Goal: Task Accomplishment & Management: Use online tool/utility

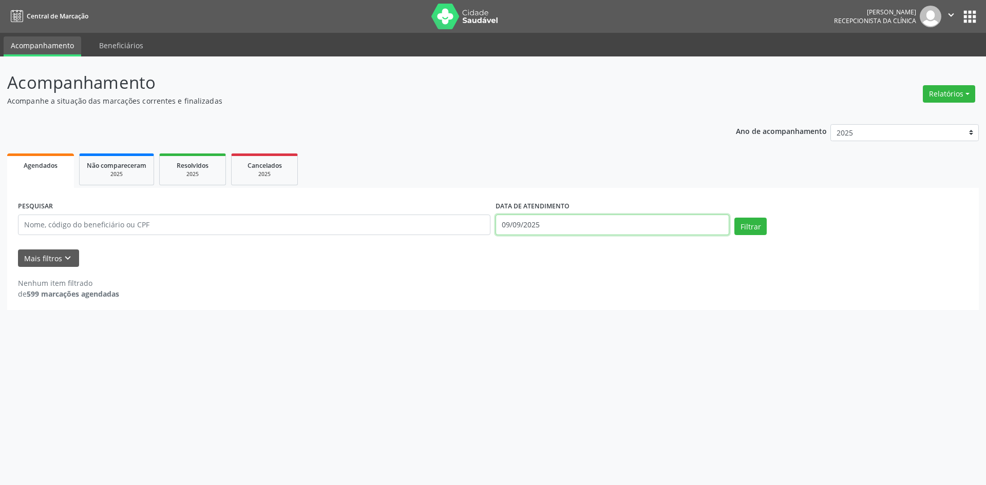
click at [597, 225] on input "09/09/2025" at bounding box center [613, 225] width 234 height 21
click at [527, 300] on span "8" at bounding box center [526, 299] width 20 height 20
type input "[DATE]"
click at [527, 300] on span "8" at bounding box center [526, 299] width 20 height 20
click at [748, 225] on button "Filtrar" at bounding box center [750, 226] width 32 height 17
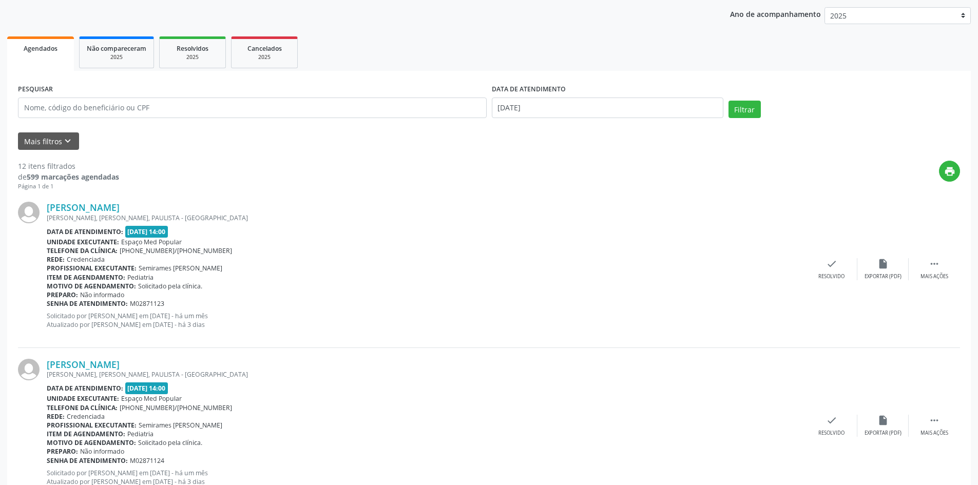
scroll to position [154, 0]
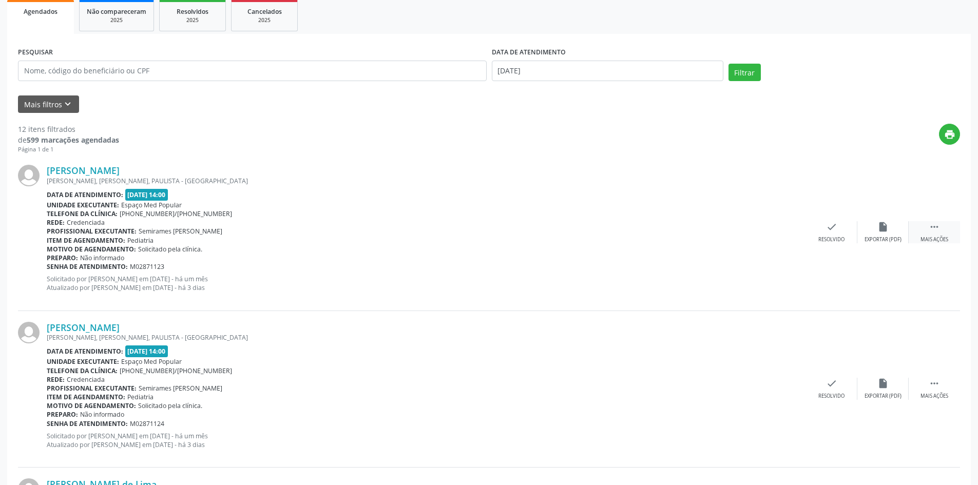
click at [930, 227] on icon "" at bounding box center [934, 226] width 11 height 11
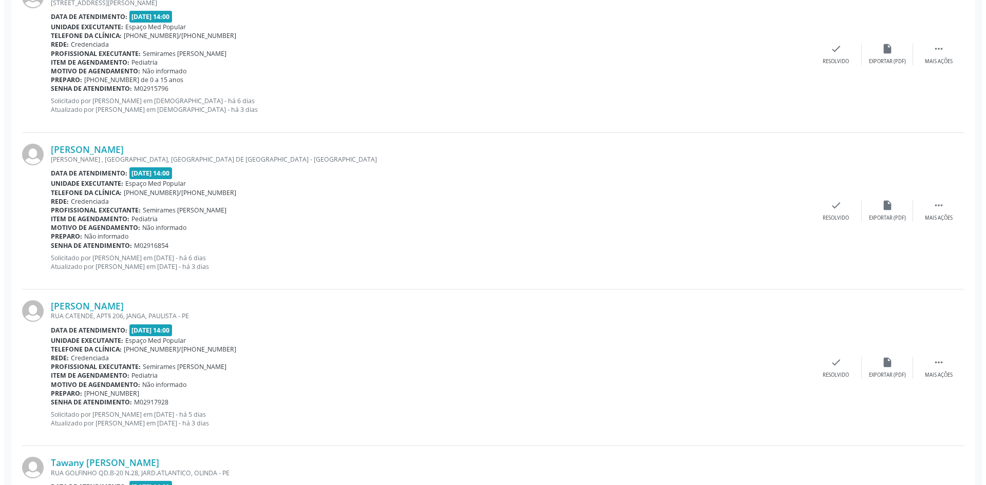
scroll to position [1181, 0]
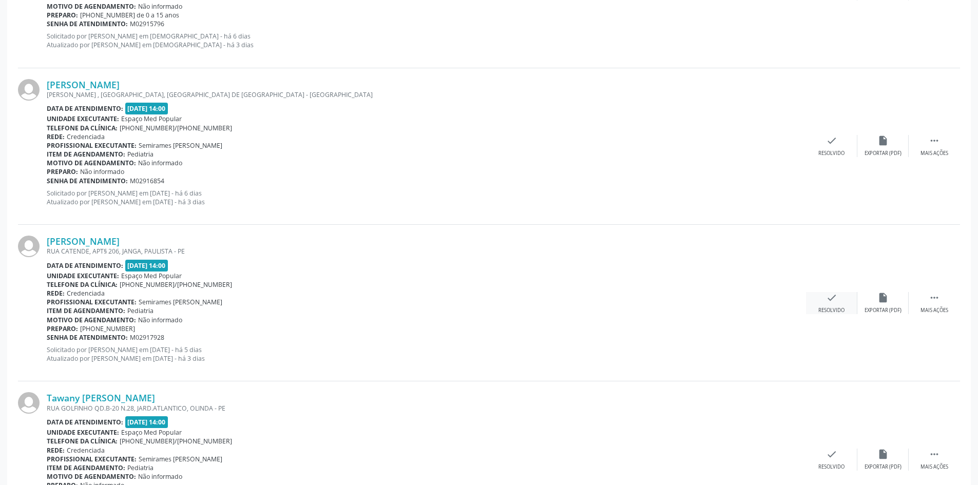
click at [835, 306] on div "check Resolvido" at bounding box center [831, 303] width 51 height 22
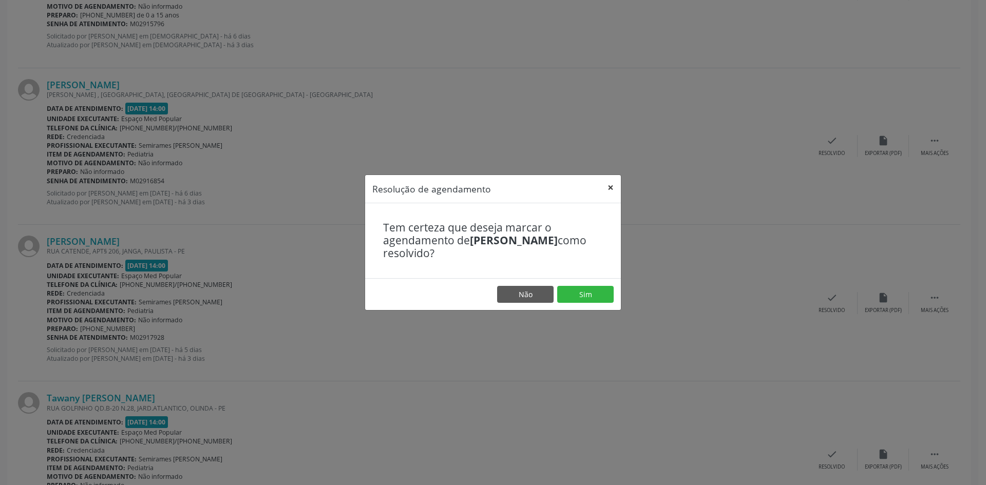
click at [605, 187] on button "×" at bounding box center [610, 187] width 21 height 25
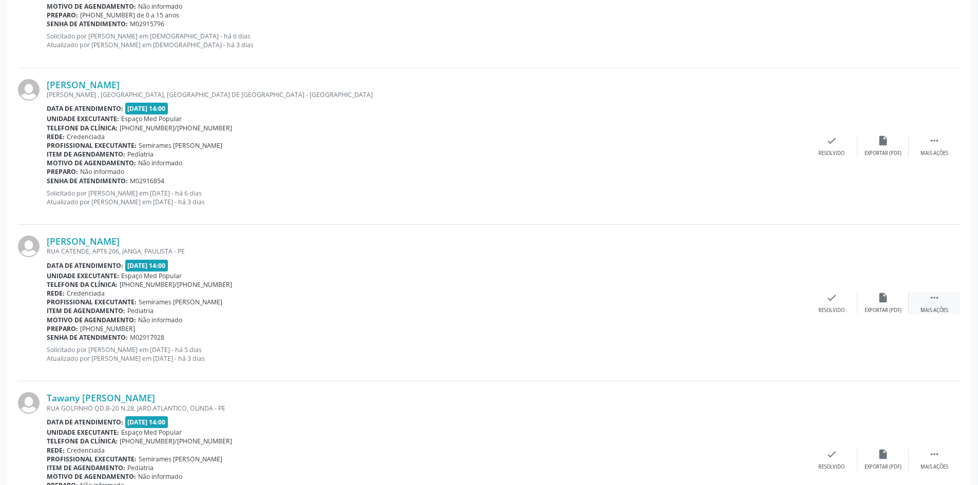
click at [927, 293] on div " Mais ações" at bounding box center [934, 303] width 51 height 22
click at [674, 304] on div "check Resolvido" at bounding box center [677, 303] width 51 height 22
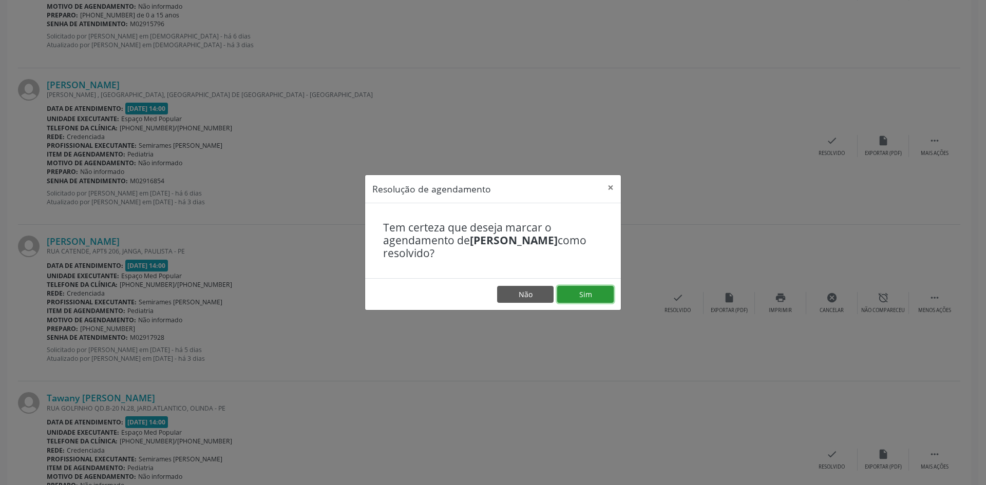
click at [607, 292] on button "Sim" at bounding box center [585, 294] width 56 height 17
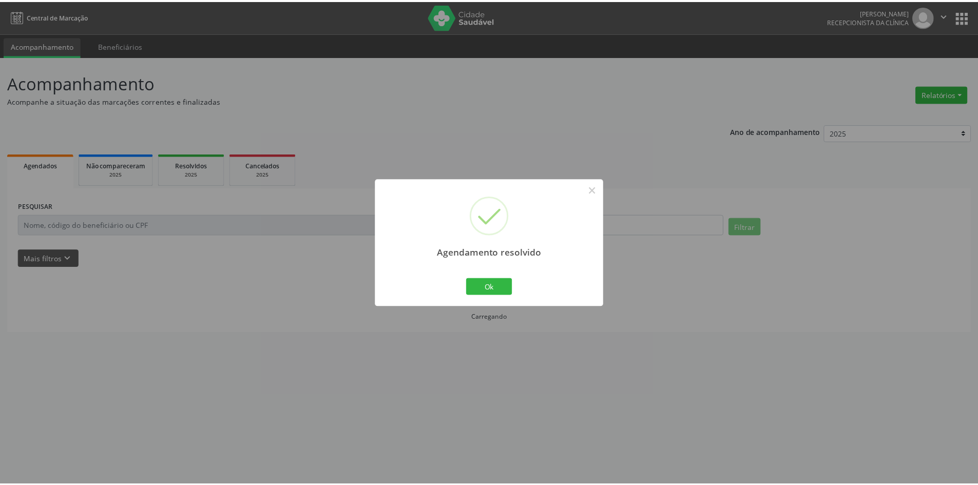
scroll to position [0, 0]
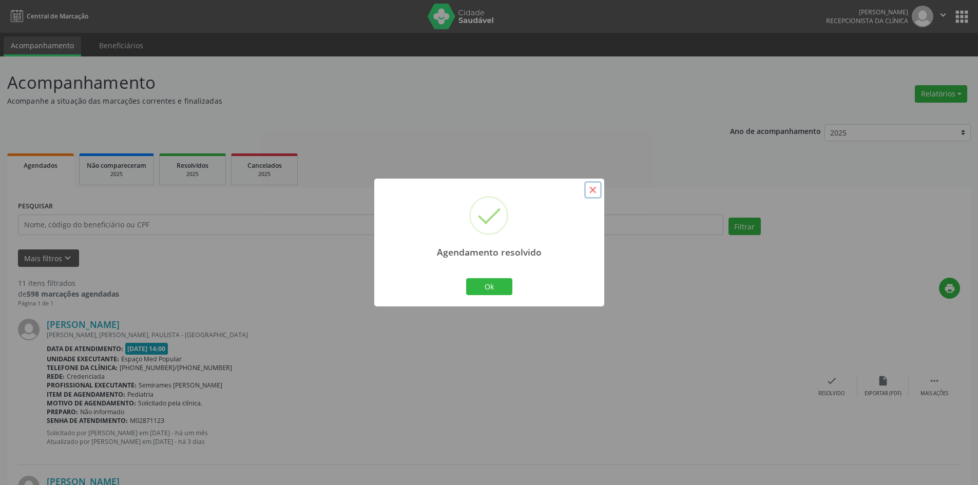
click at [590, 194] on button "×" at bounding box center [592, 189] width 17 height 17
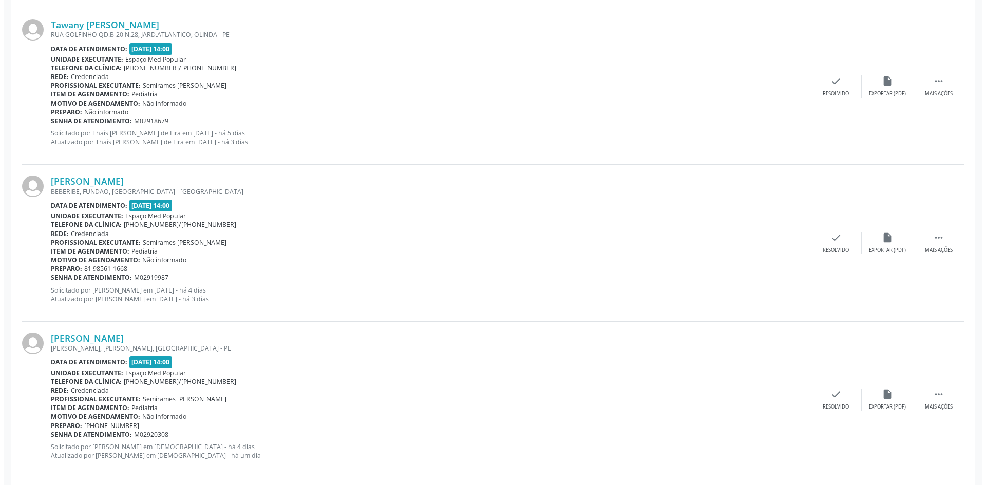
scroll to position [1361, 0]
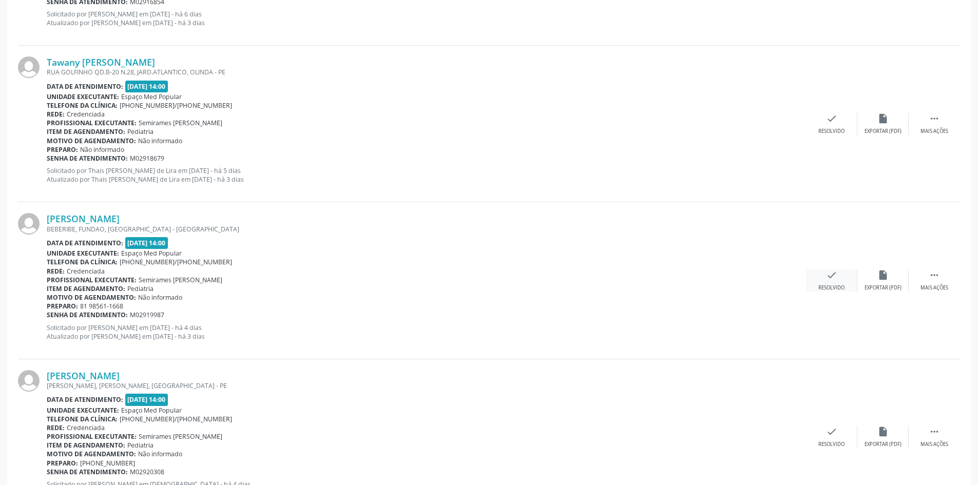
click at [826, 276] on icon "check" at bounding box center [831, 275] width 11 height 11
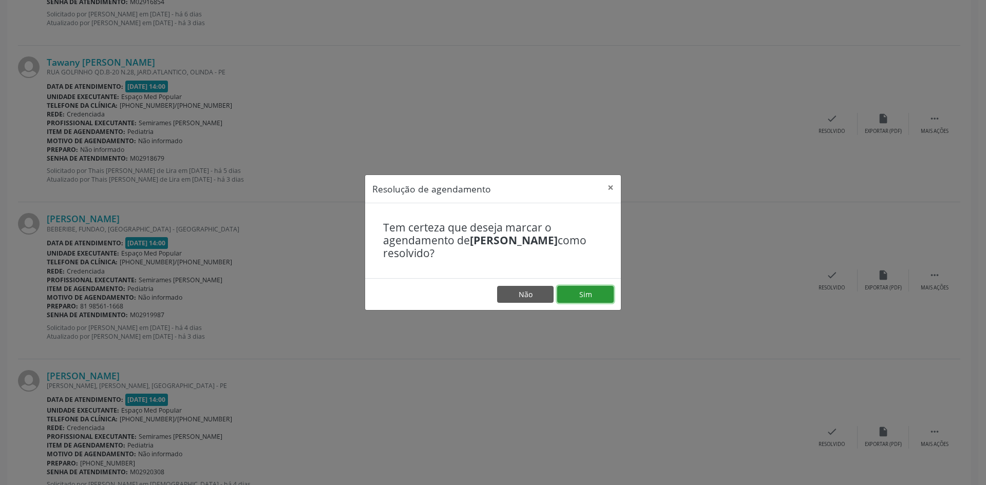
click at [592, 288] on button "Sim" at bounding box center [585, 294] width 56 height 17
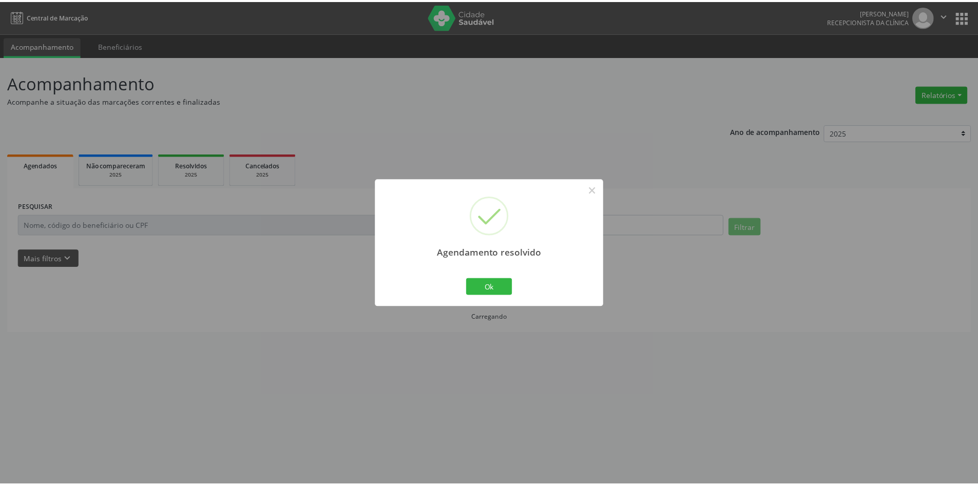
scroll to position [0, 0]
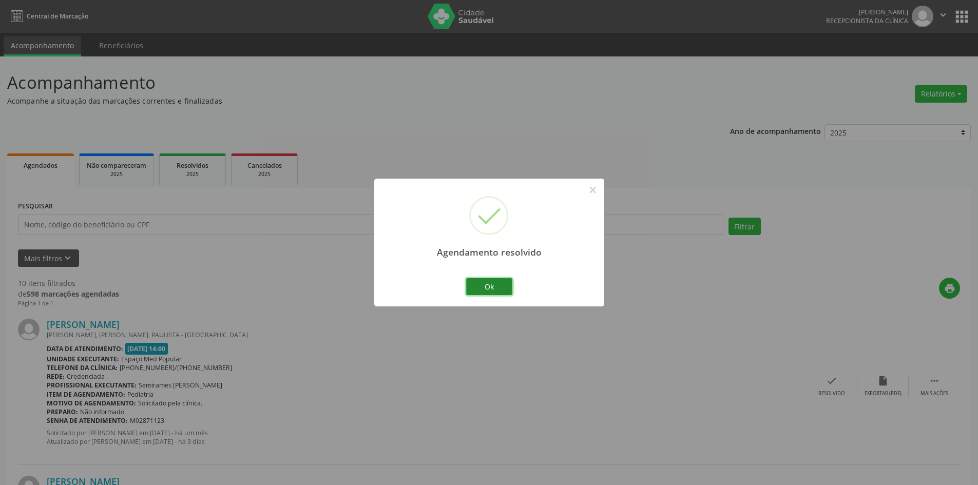
click at [500, 282] on button "Ok" at bounding box center [489, 286] width 46 height 17
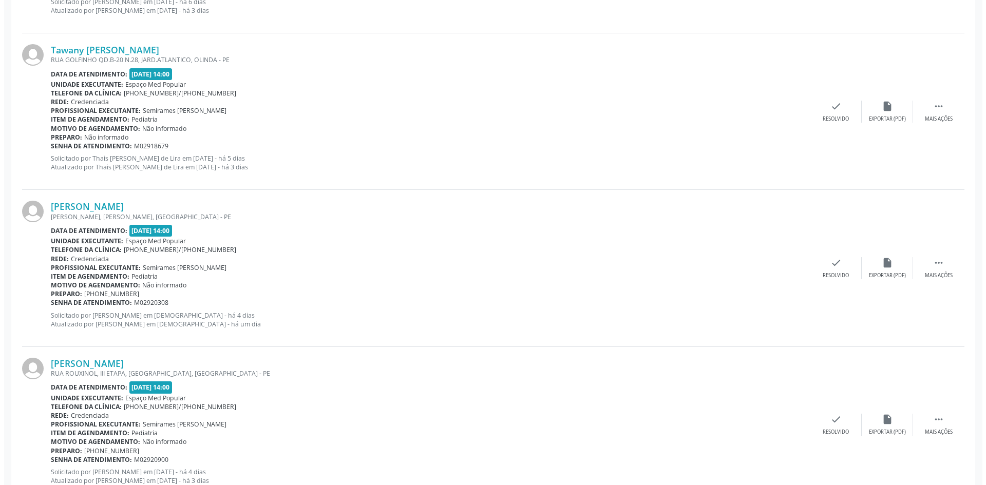
scroll to position [1409, 0]
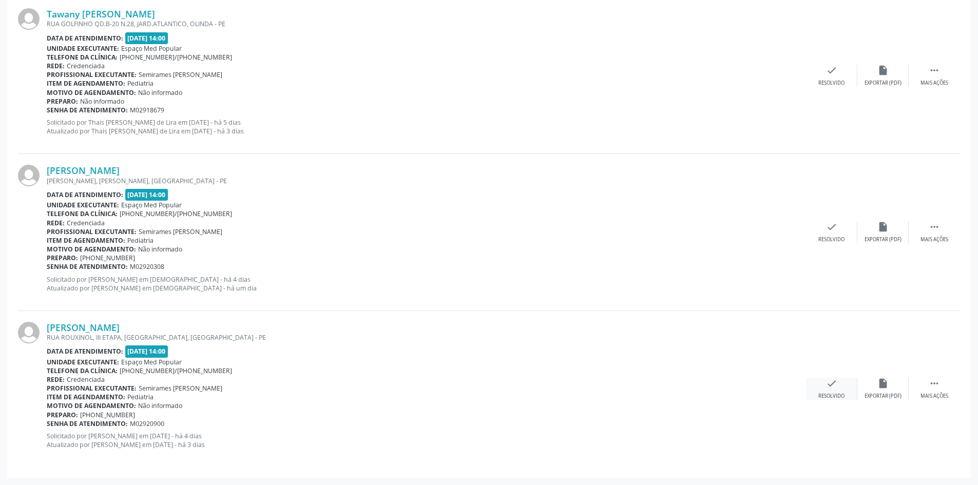
click at [834, 390] on div "check Resolvido" at bounding box center [831, 389] width 51 height 22
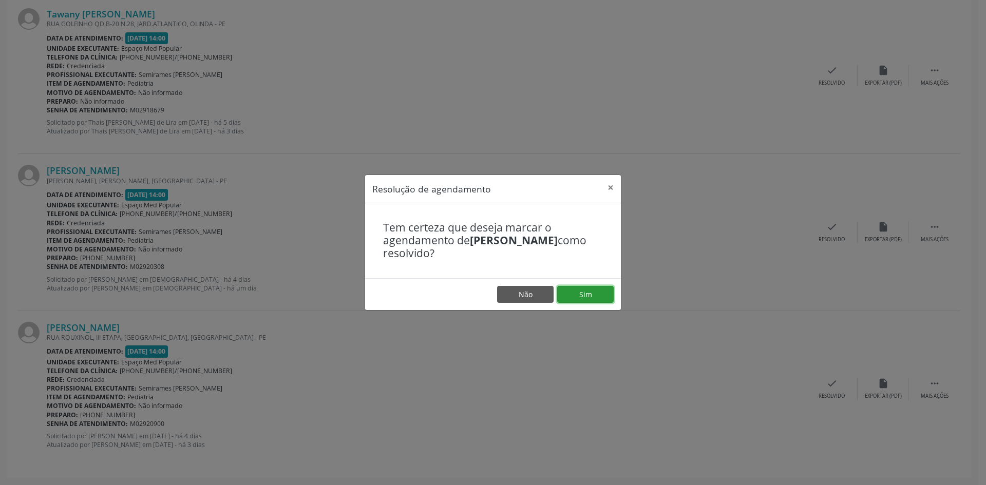
click at [592, 294] on button "Sim" at bounding box center [585, 294] width 56 height 17
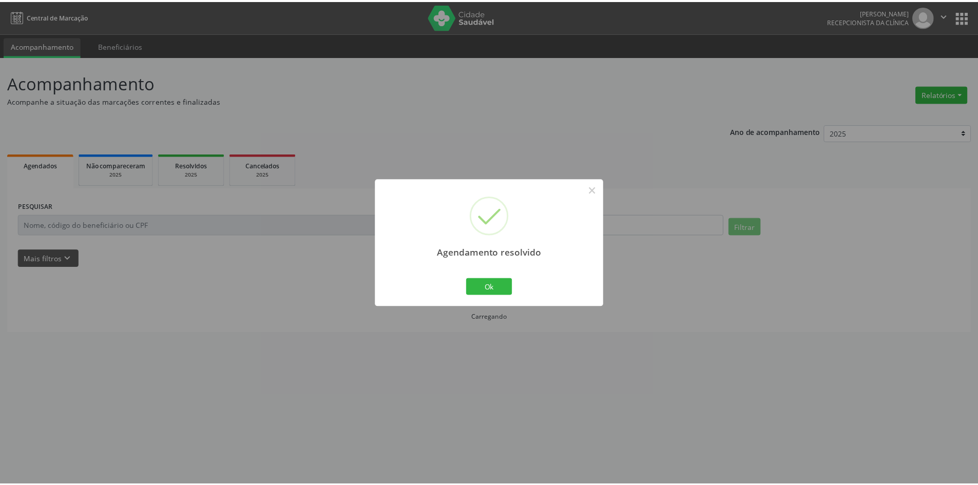
scroll to position [0, 0]
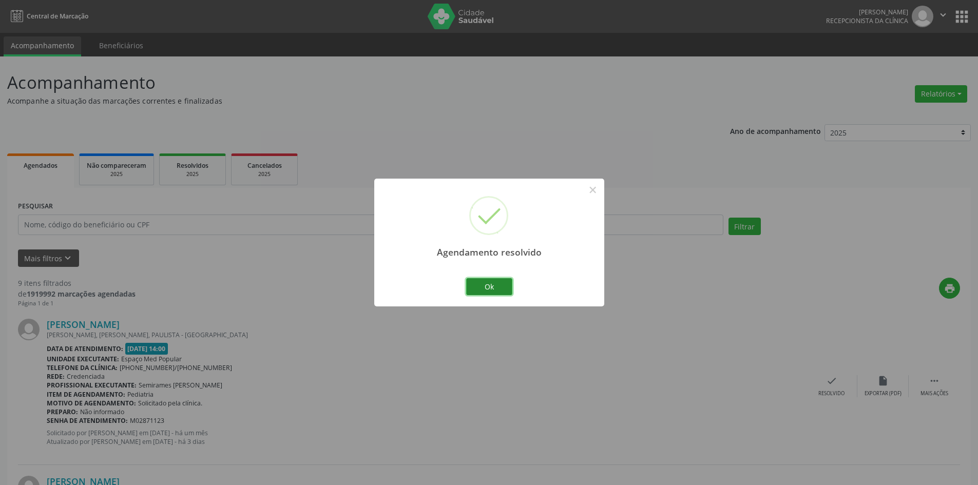
click at [481, 286] on button "Ok" at bounding box center [489, 286] width 46 height 17
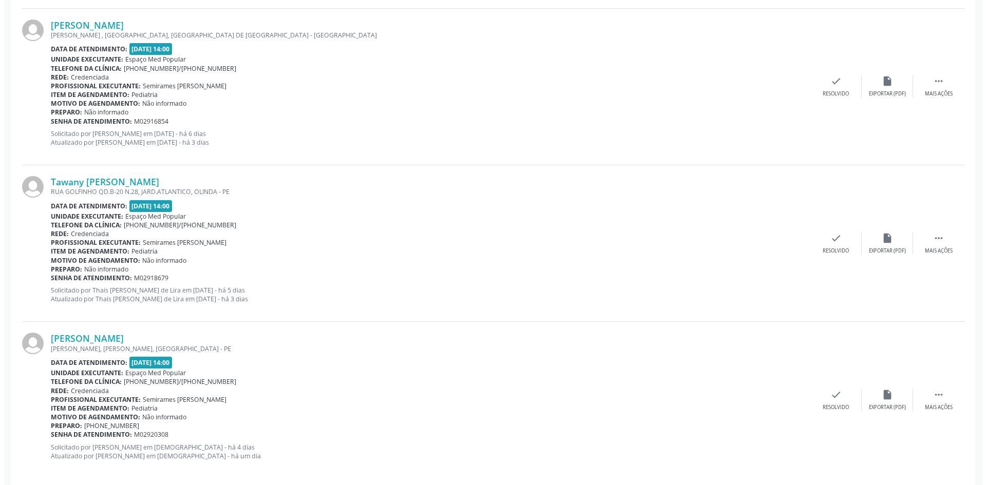
scroll to position [1252, 0]
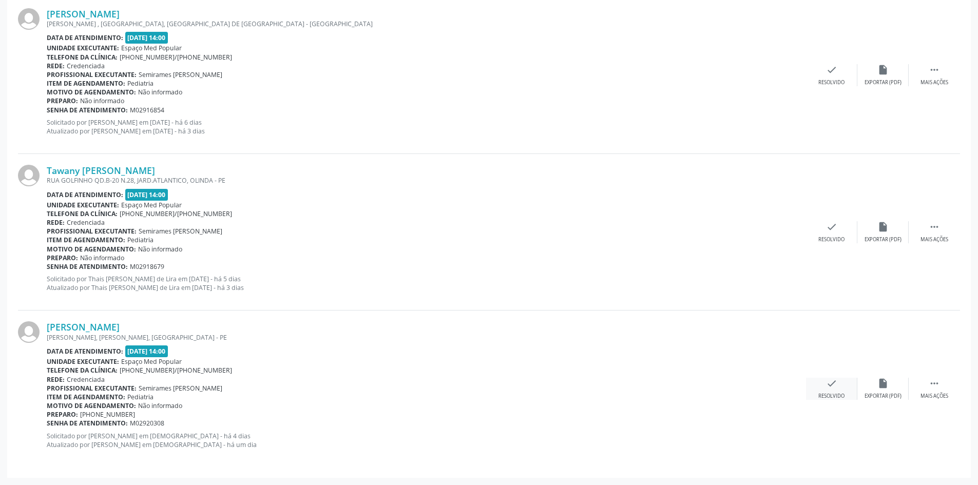
click at [829, 391] on div "check Resolvido" at bounding box center [831, 389] width 51 height 22
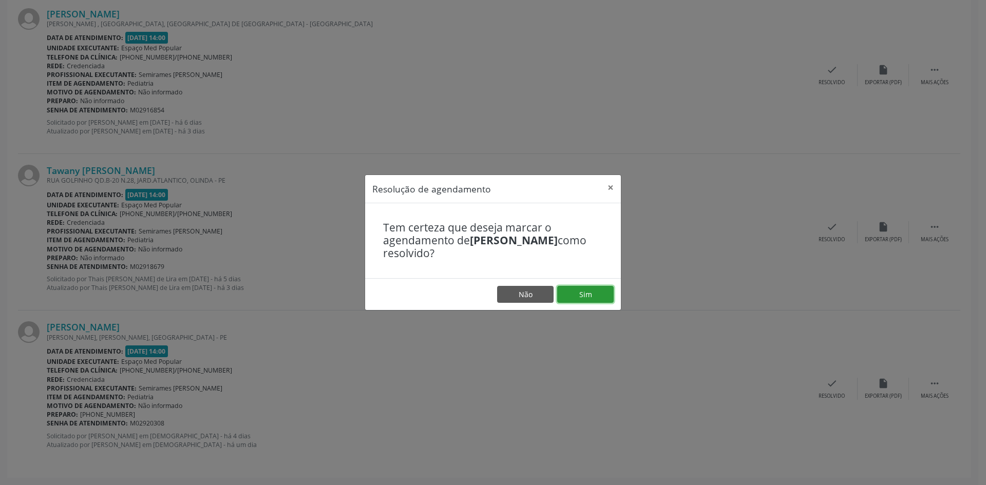
click at [581, 290] on button "Sim" at bounding box center [585, 294] width 56 height 17
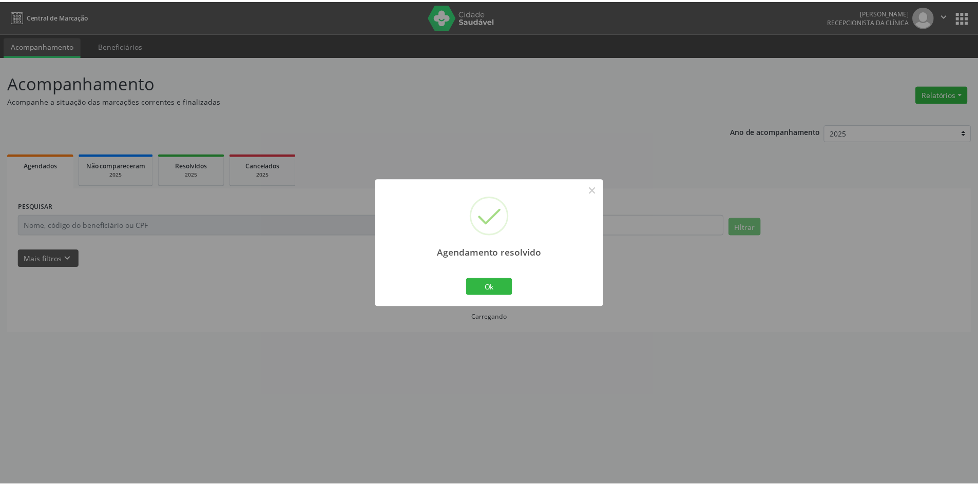
scroll to position [0, 0]
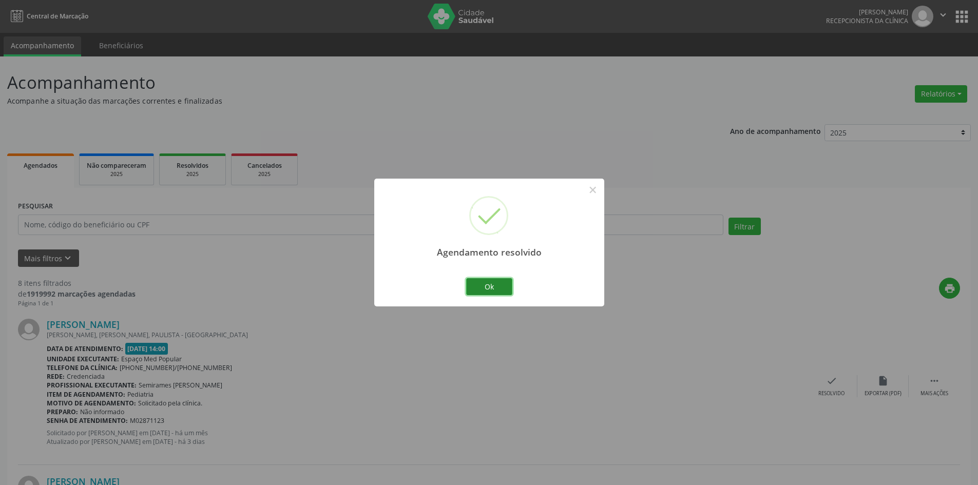
click at [494, 289] on button "Ok" at bounding box center [489, 286] width 46 height 17
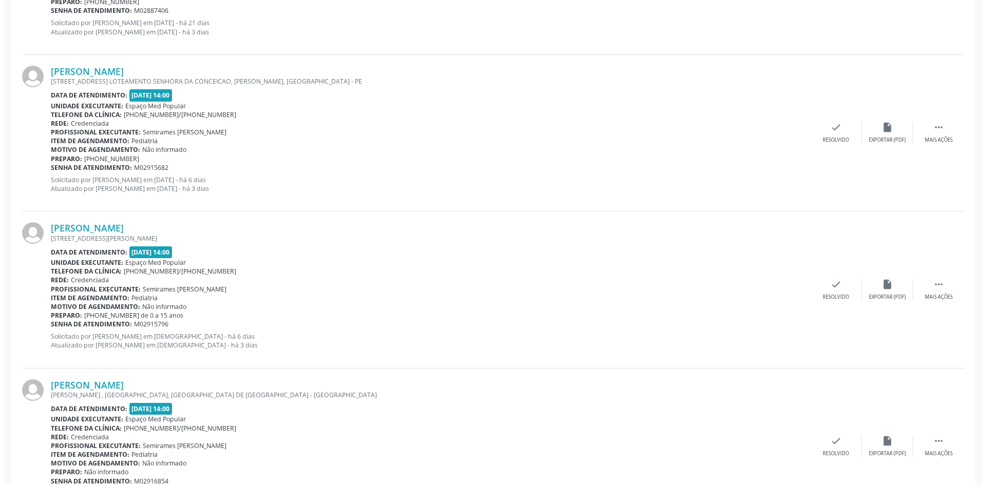
scroll to position [1095, 0]
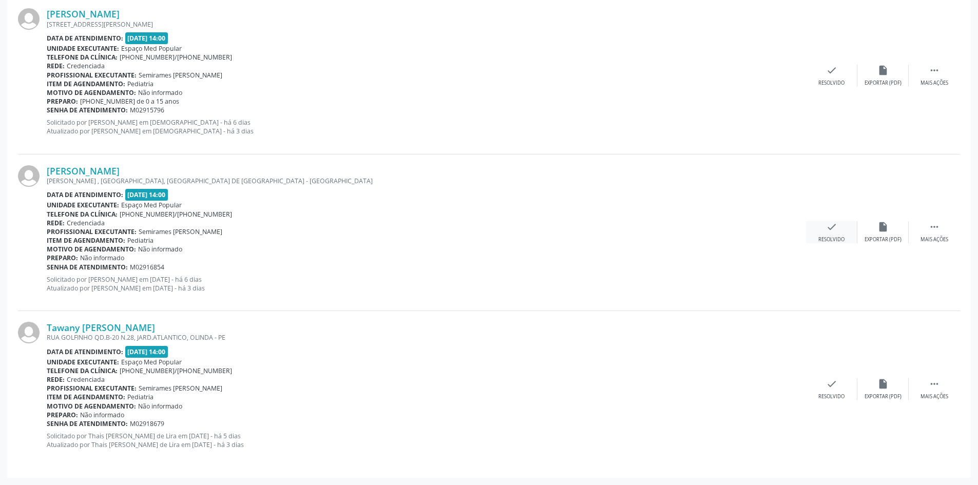
click at [836, 232] on icon "check" at bounding box center [831, 226] width 11 height 11
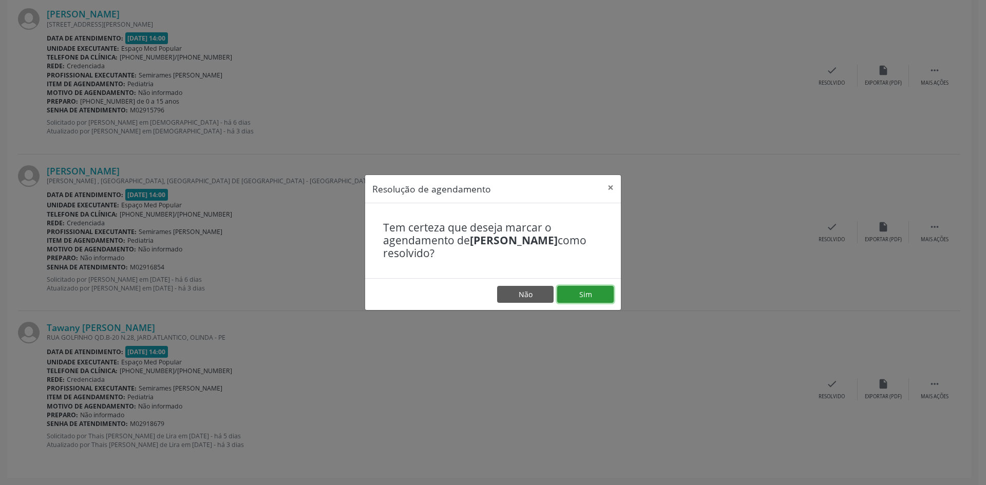
click at [598, 296] on button "Sim" at bounding box center [585, 294] width 56 height 17
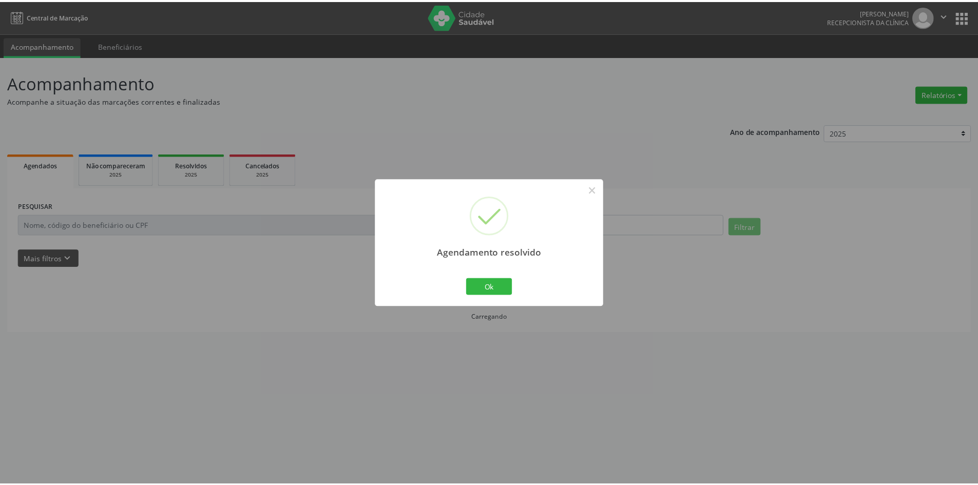
scroll to position [0, 0]
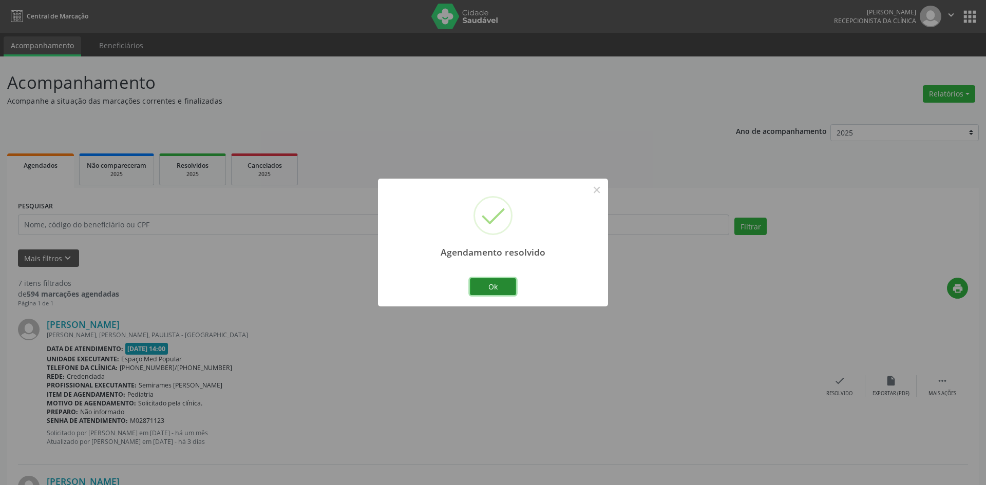
click at [493, 289] on button "Ok" at bounding box center [493, 286] width 46 height 17
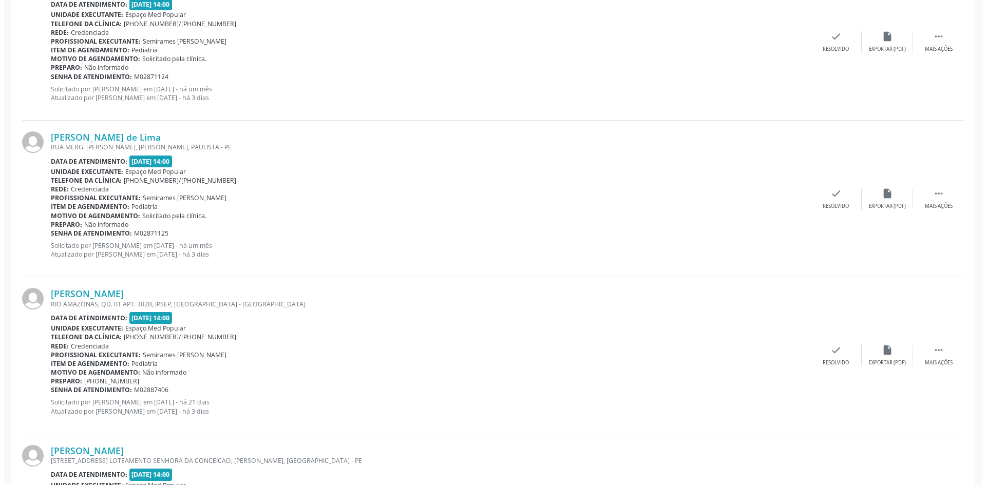
scroll to position [476, 0]
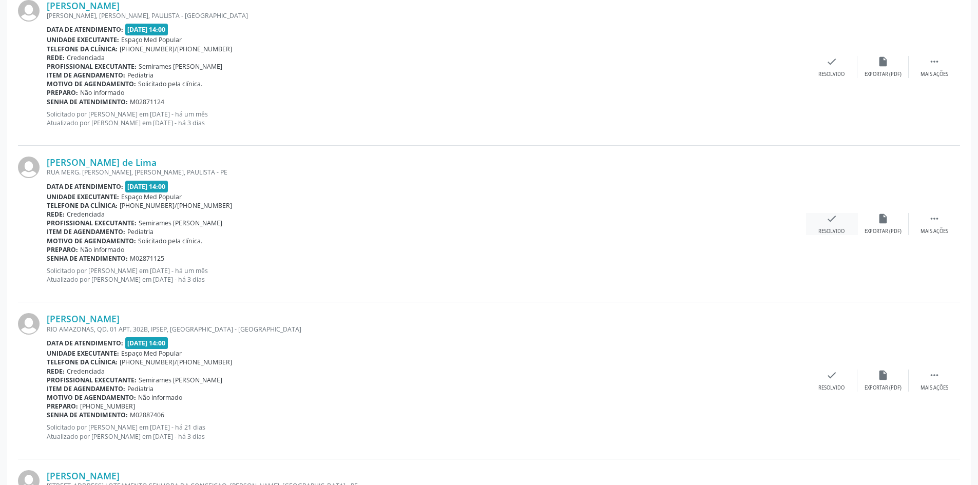
click at [822, 223] on div "check Resolvido" at bounding box center [831, 224] width 51 height 22
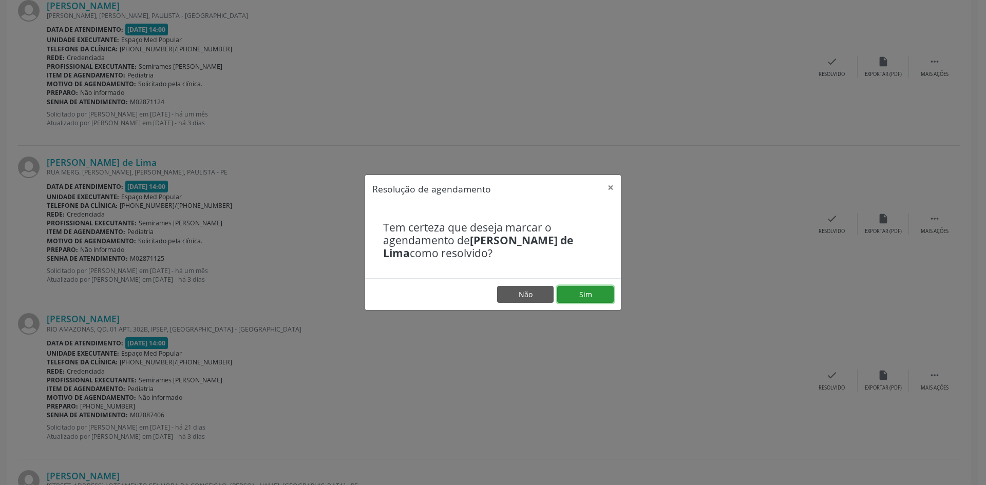
click at [593, 290] on button "Sim" at bounding box center [585, 294] width 56 height 17
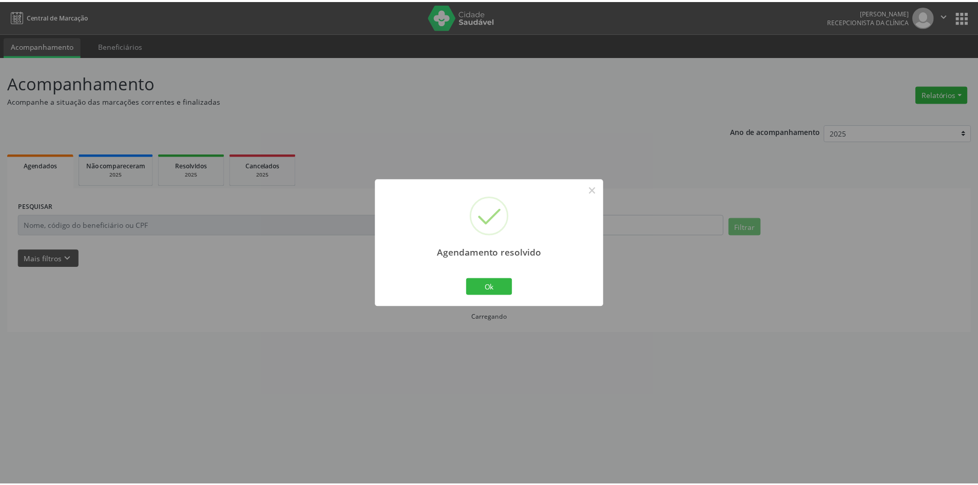
scroll to position [0, 0]
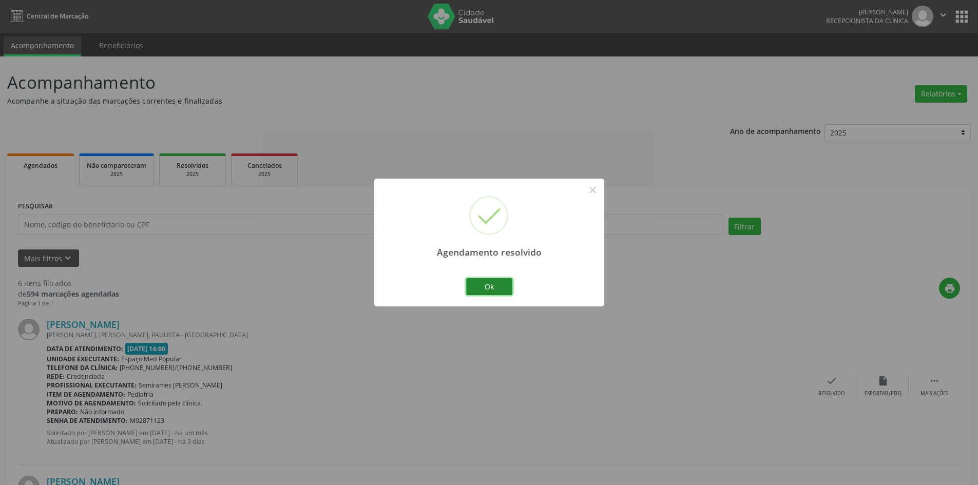
click at [498, 286] on button "Ok" at bounding box center [489, 286] width 46 height 17
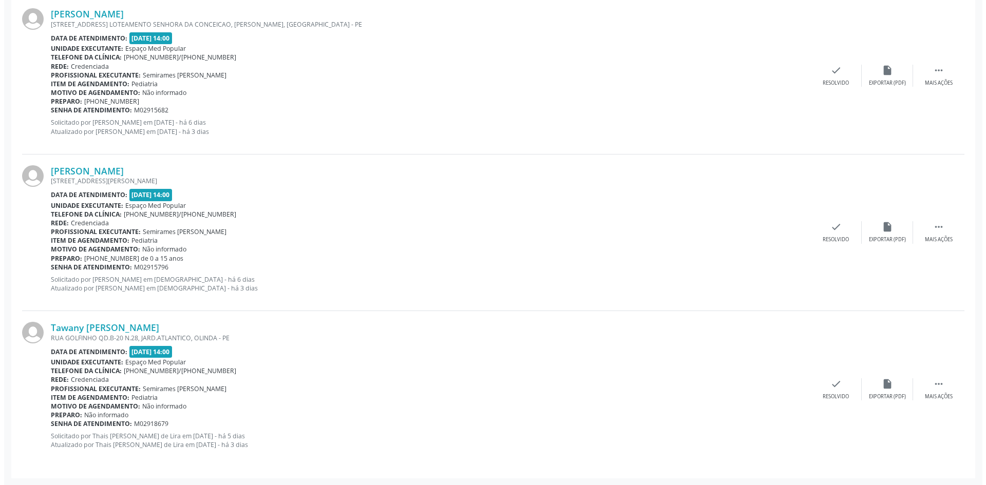
scroll to position [782, 0]
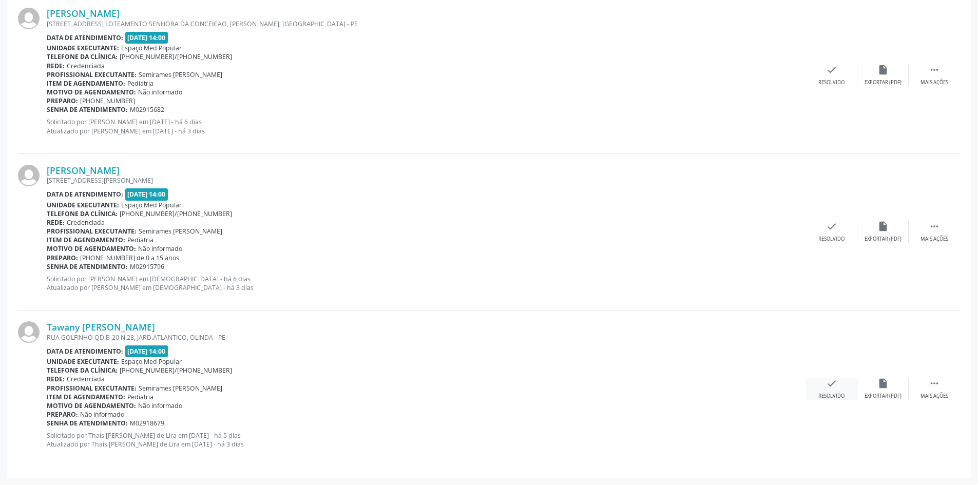
click at [826, 390] on div "check Resolvido" at bounding box center [831, 389] width 51 height 22
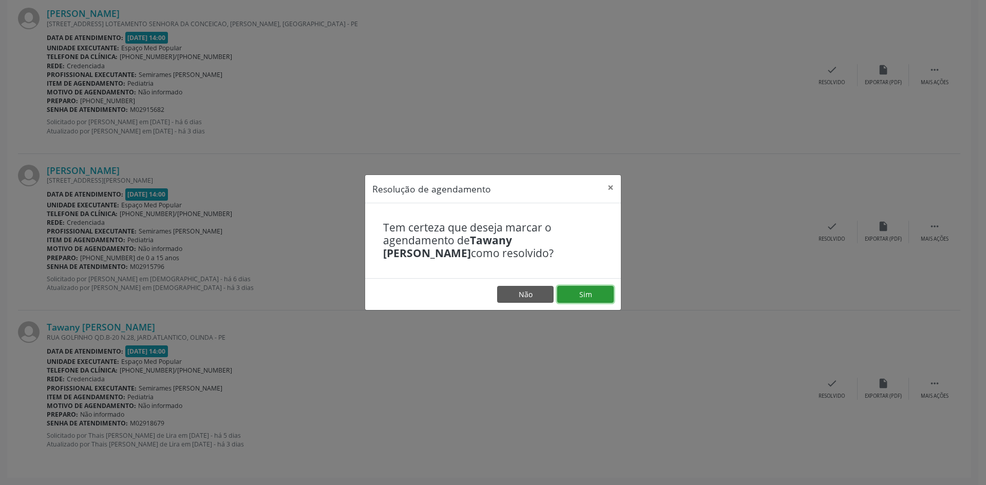
click at [596, 294] on button "Sim" at bounding box center [585, 294] width 56 height 17
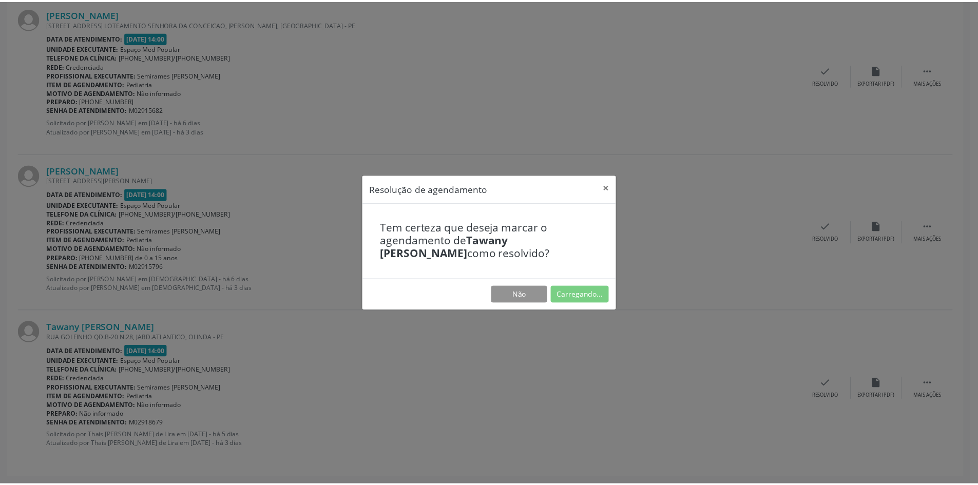
scroll to position [0, 0]
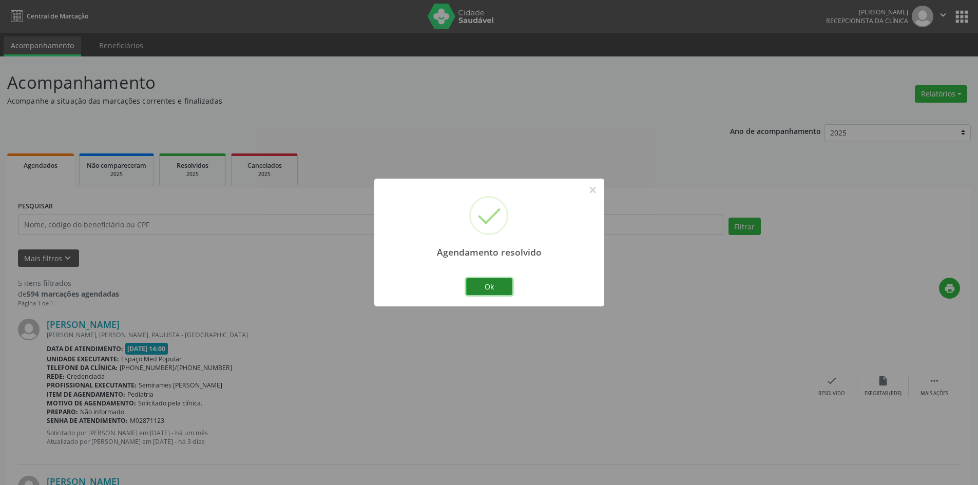
click at [483, 286] on button "Ok" at bounding box center [489, 286] width 46 height 17
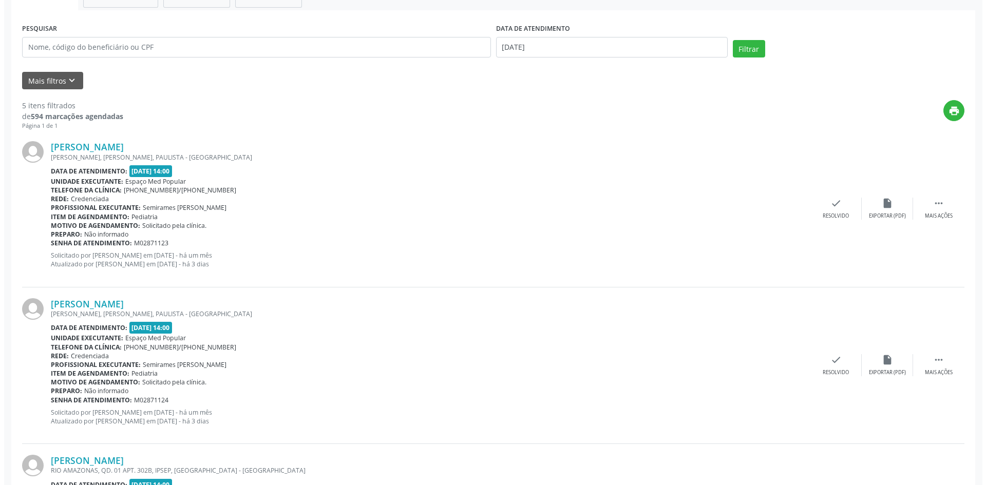
scroll to position [154, 0]
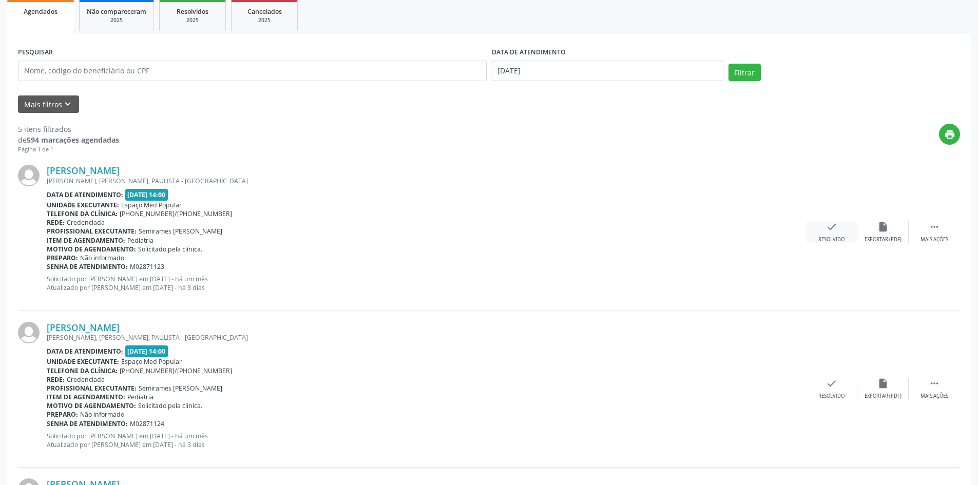
click at [829, 228] on icon "check" at bounding box center [831, 226] width 11 height 11
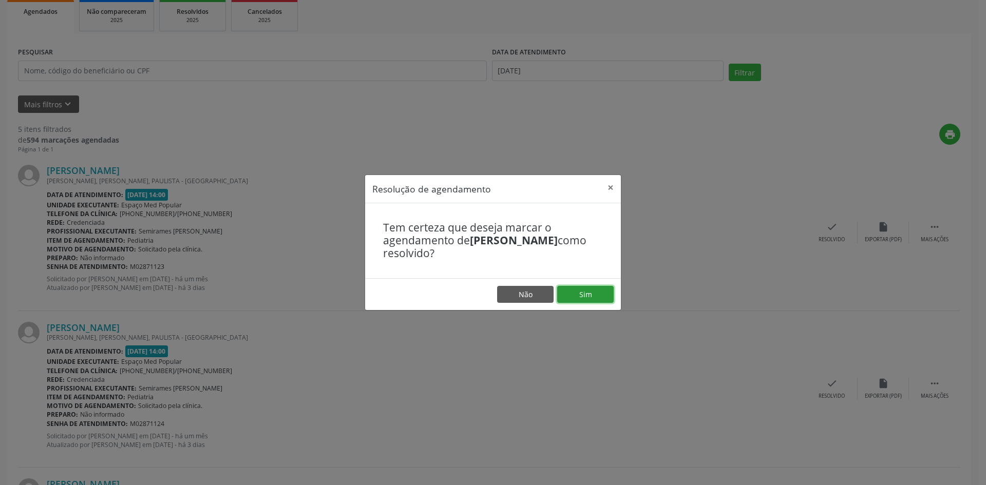
click at [591, 296] on button "Sim" at bounding box center [585, 294] width 56 height 17
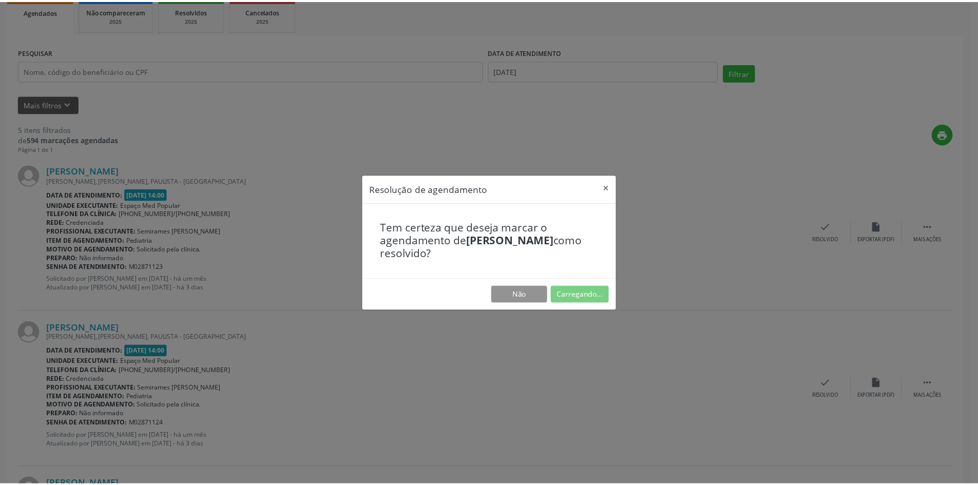
scroll to position [0, 0]
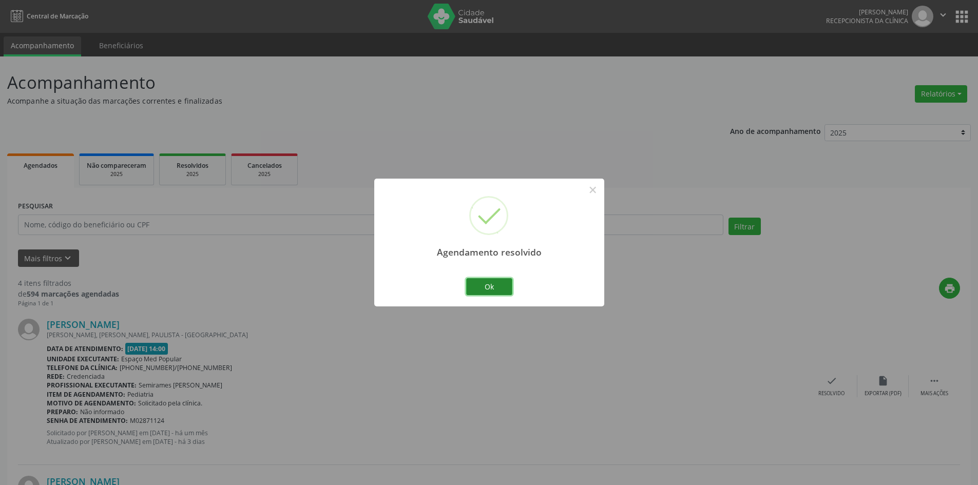
click at [504, 280] on button "Ok" at bounding box center [489, 286] width 46 height 17
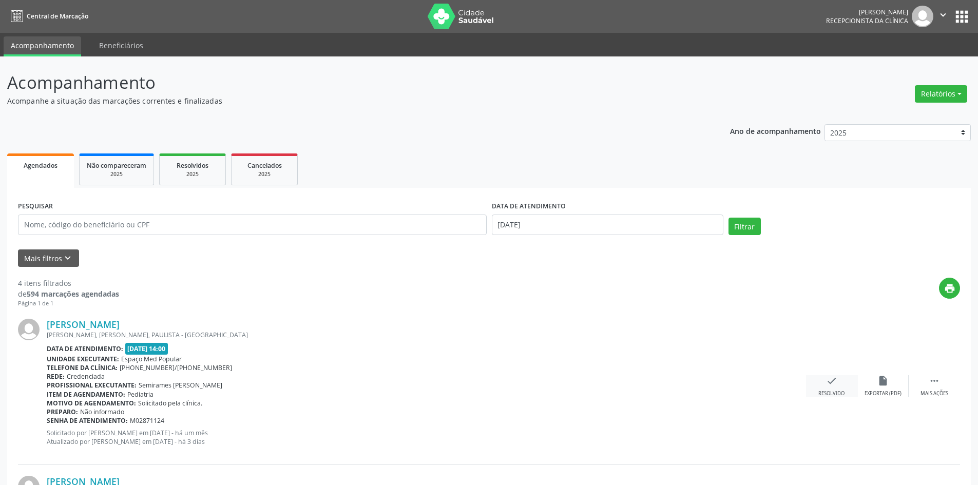
click at [816, 380] on div "check Resolvido" at bounding box center [831, 386] width 51 height 22
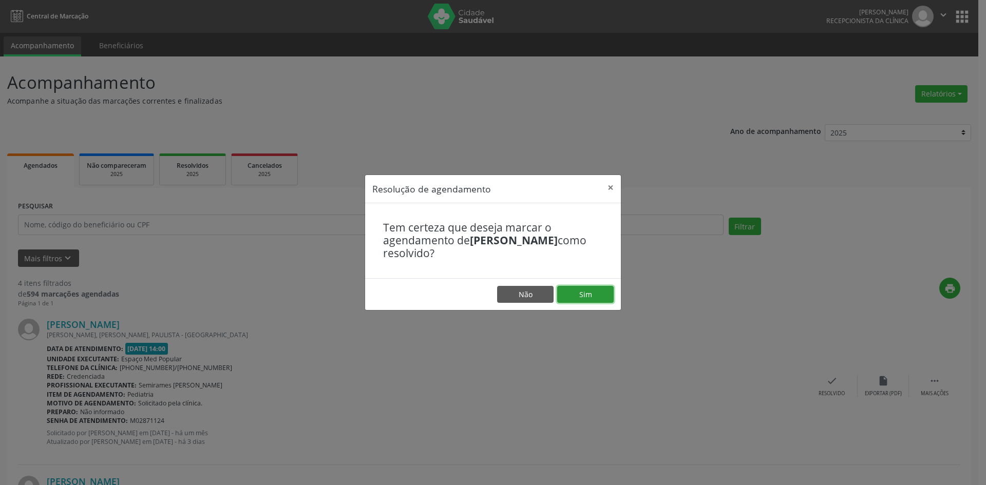
click at [599, 292] on button "Sim" at bounding box center [585, 294] width 56 height 17
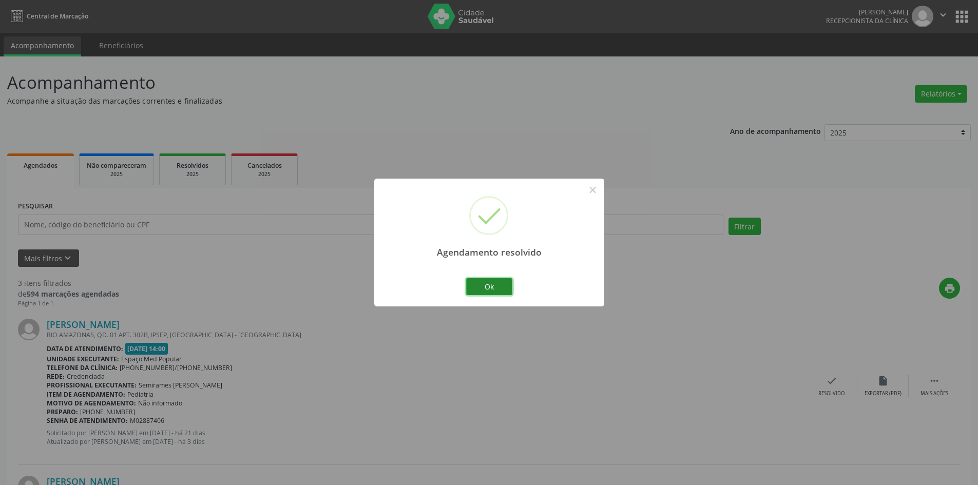
click at [501, 290] on button "Ok" at bounding box center [489, 286] width 46 height 17
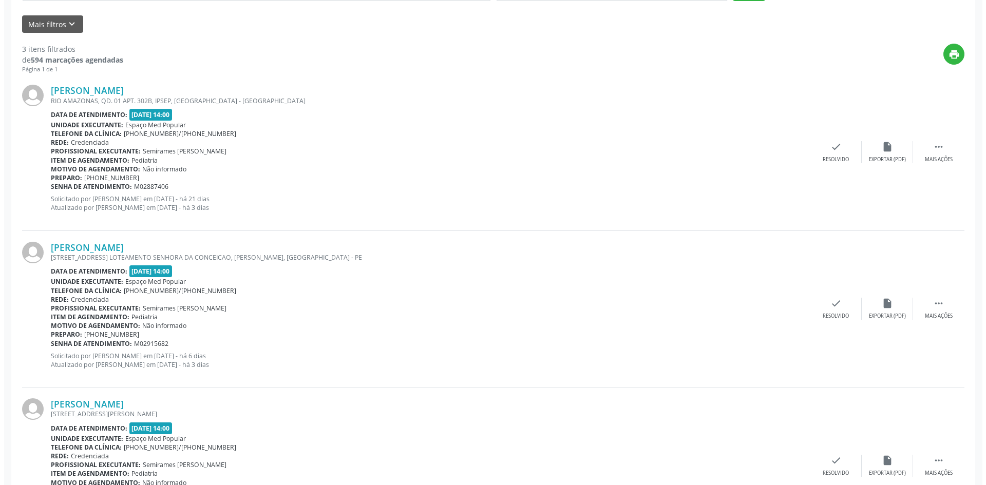
scroll to position [308, 0]
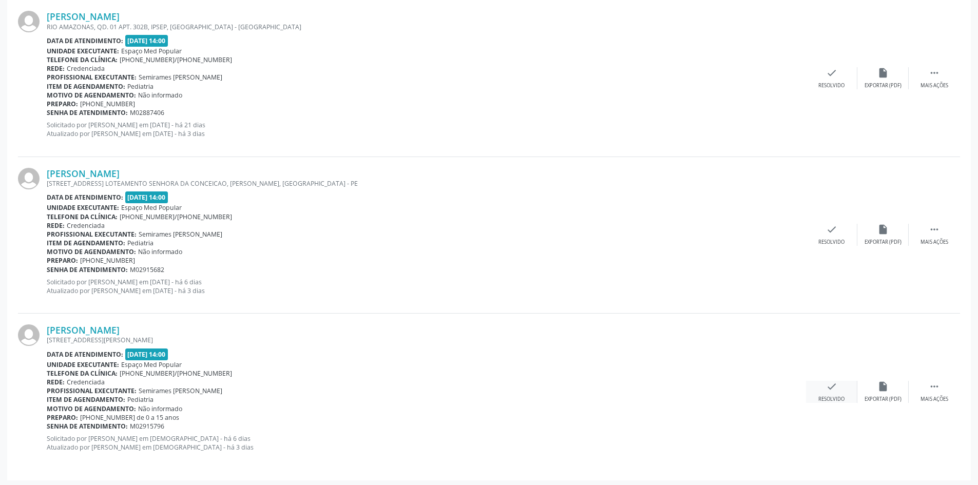
click at [825, 389] on div "check Resolvido" at bounding box center [831, 392] width 51 height 22
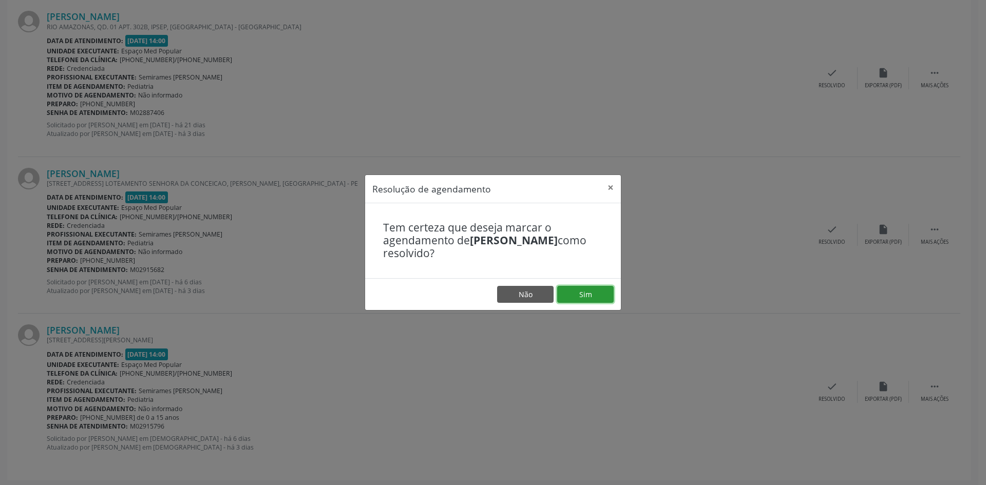
click at [587, 288] on button "Sim" at bounding box center [585, 294] width 56 height 17
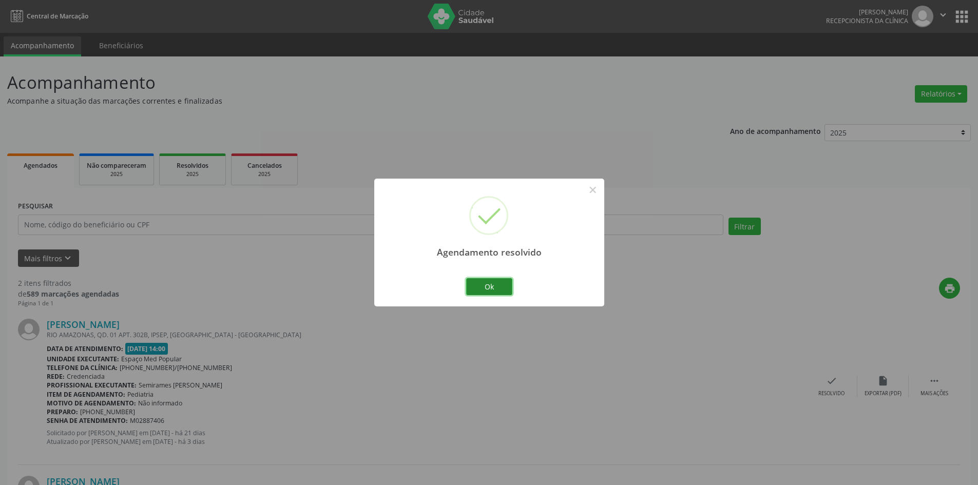
click at [501, 289] on button "Ok" at bounding box center [489, 286] width 46 height 17
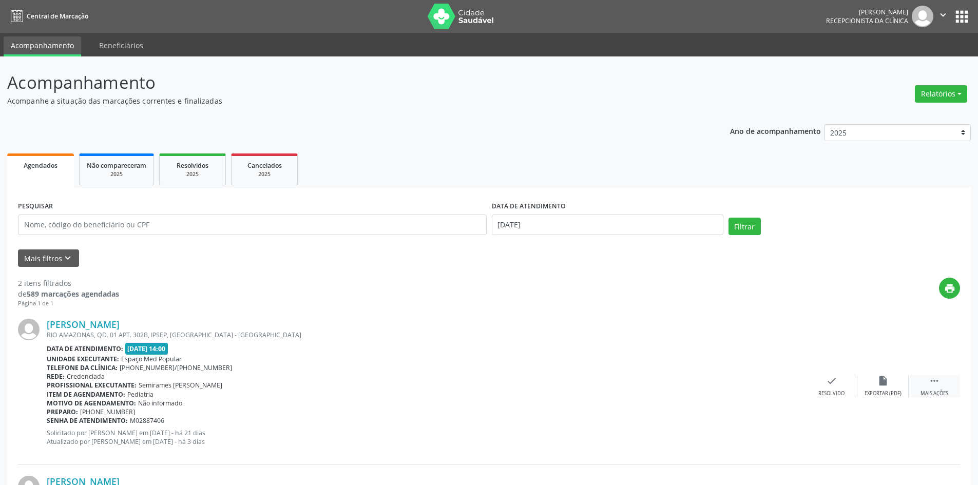
click at [936, 381] on icon "" at bounding box center [934, 380] width 11 height 11
click at [884, 381] on icon "alarm_off" at bounding box center [883, 380] width 11 height 11
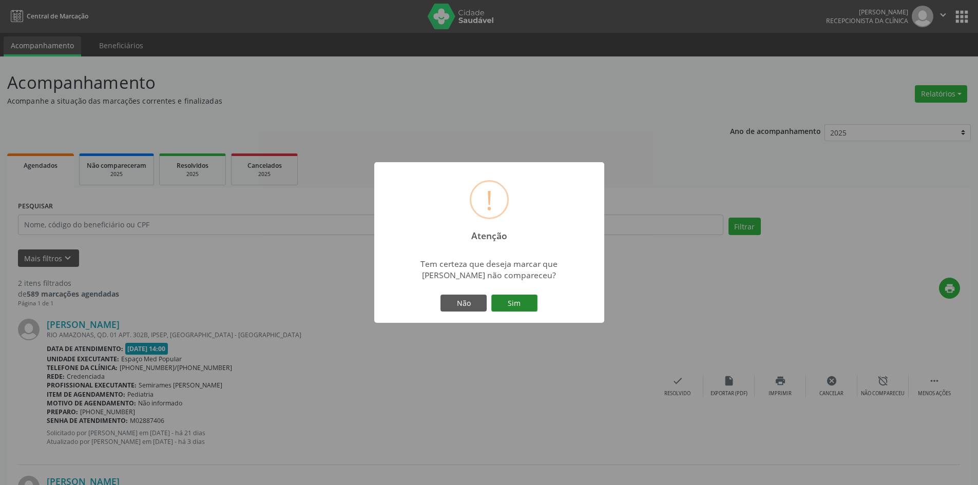
click at [523, 297] on button "Sim" at bounding box center [515, 303] width 46 height 17
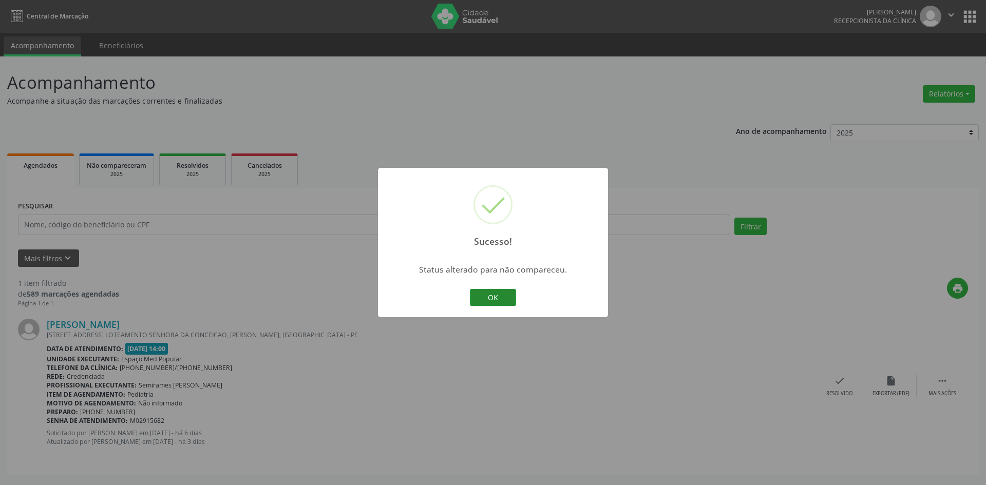
click at [502, 298] on button "OK" at bounding box center [493, 297] width 46 height 17
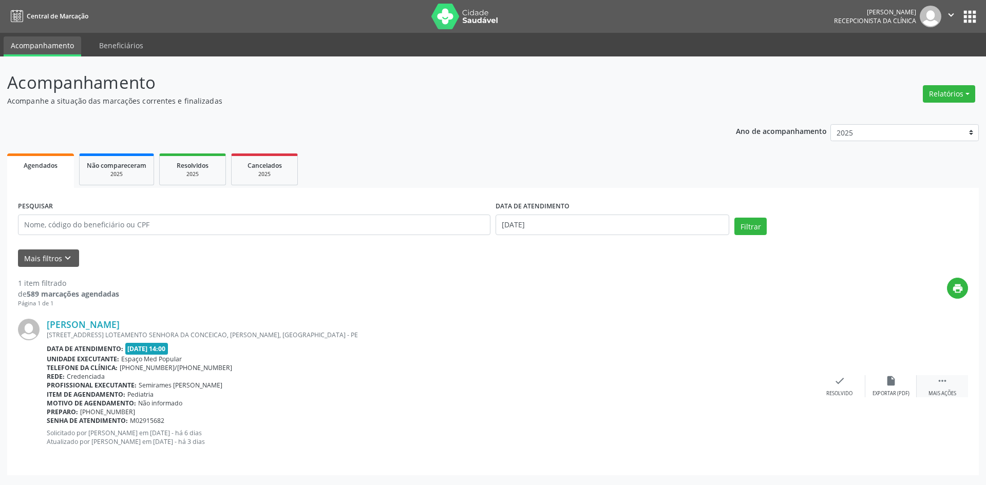
click at [946, 387] on div " Mais ações" at bounding box center [942, 386] width 51 height 22
click at [876, 381] on div "alarm_off Não compareceu" at bounding box center [890, 386] width 51 height 22
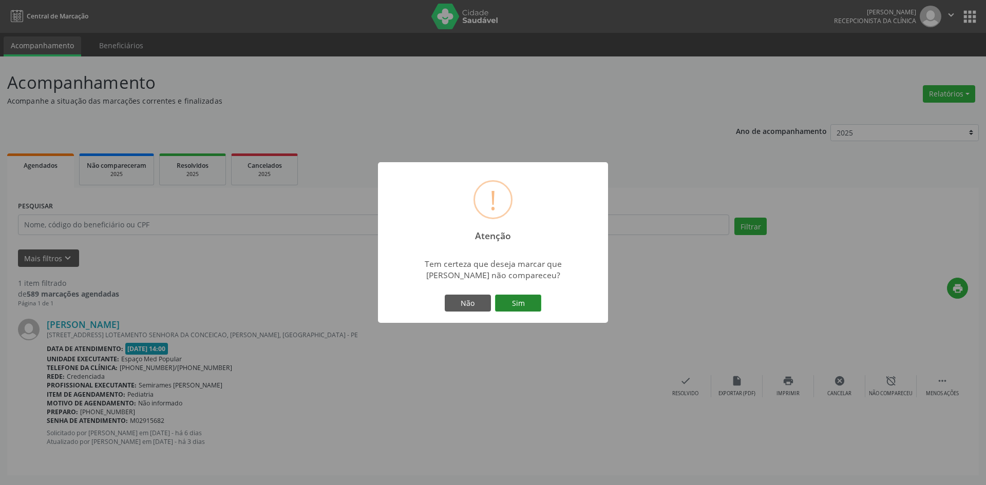
click at [523, 298] on button "Sim" at bounding box center [518, 303] width 46 height 17
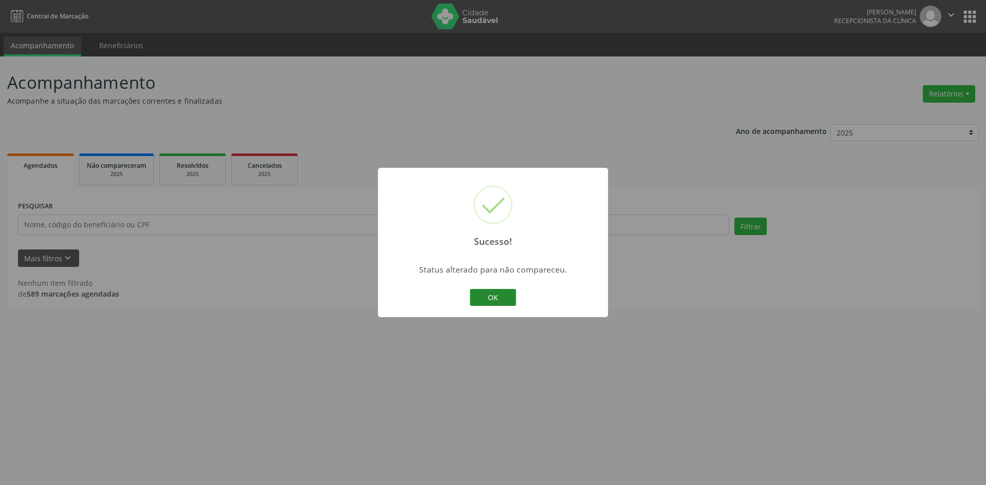
click at [500, 299] on button "OK" at bounding box center [493, 297] width 46 height 17
